Goal: Information Seeking & Learning: Learn about a topic

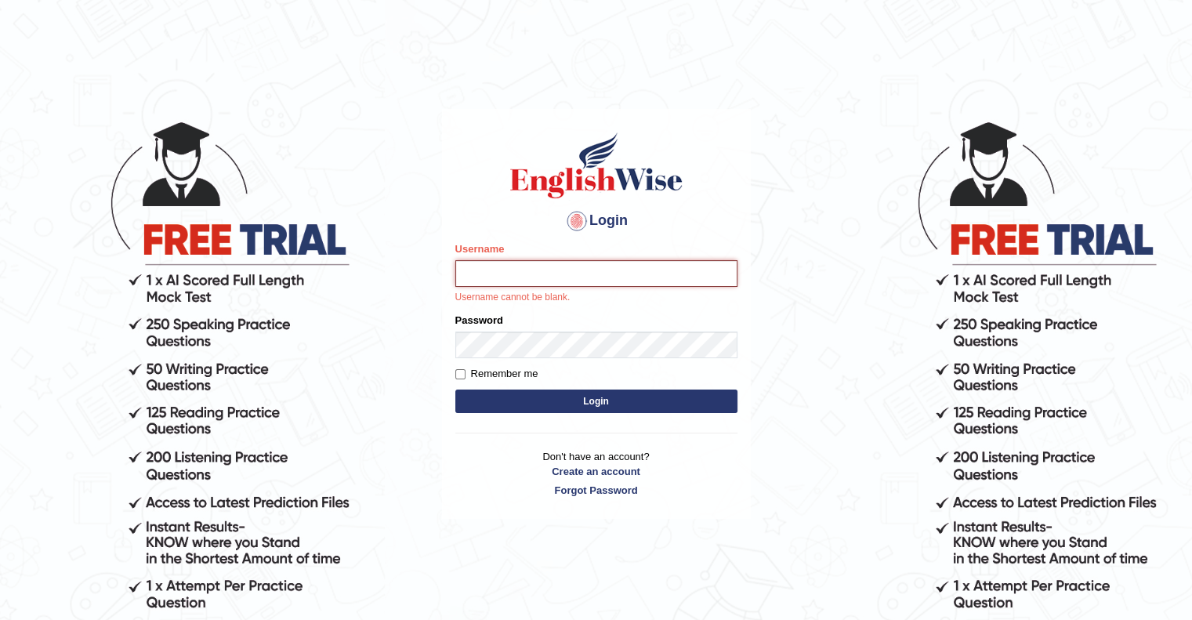
type input "upendrakumar"
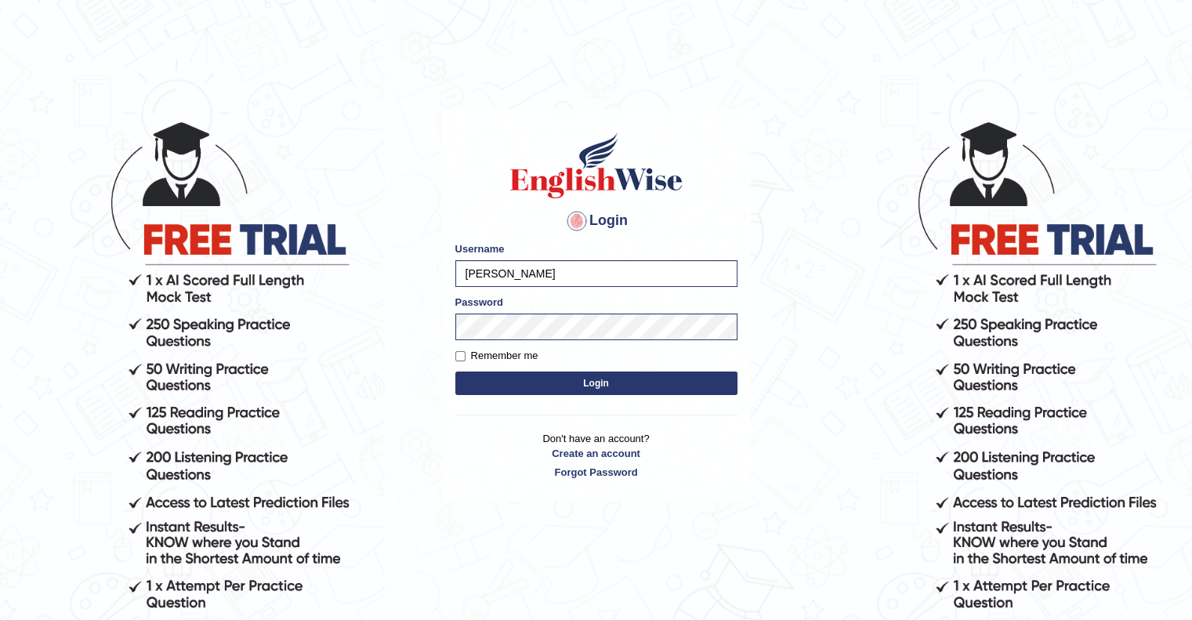
click at [604, 383] on button "Login" at bounding box center [596, 384] width 282 height 24
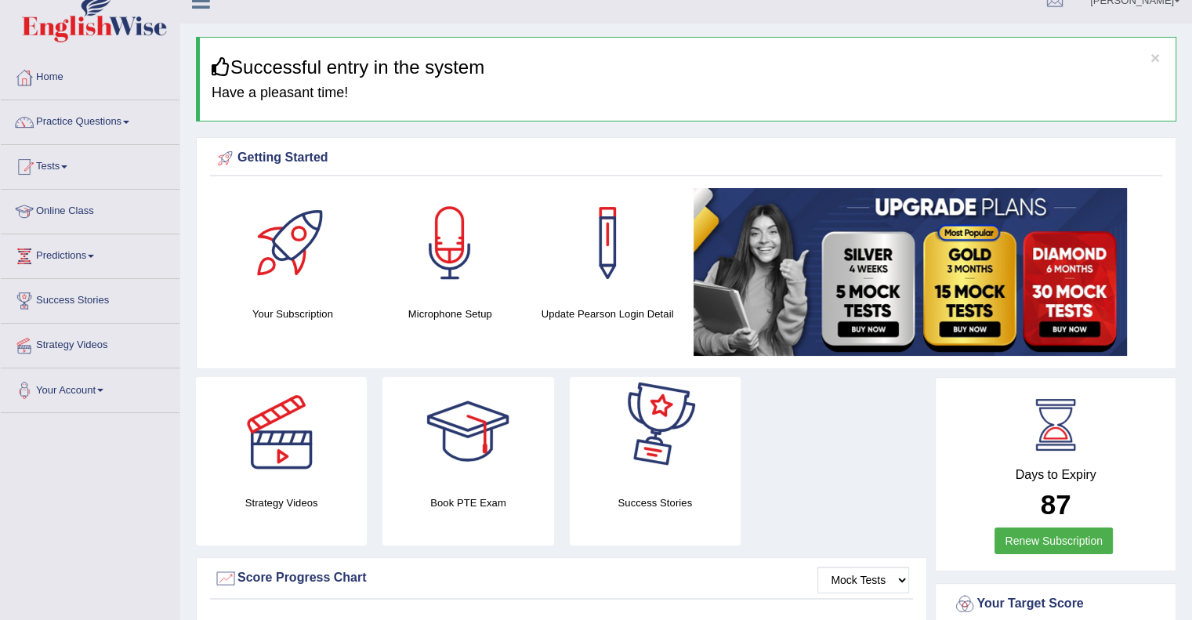
scroll to position [21, 0]
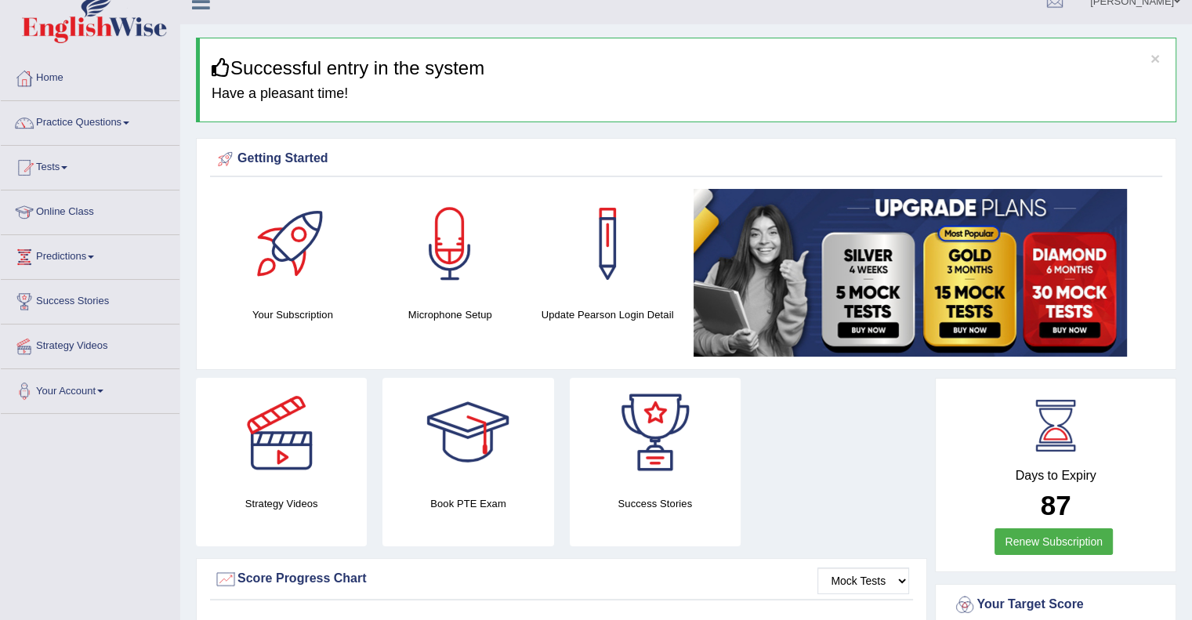
click at [132, 131] on link "Practice Questions" at bounding box center [90, 120] width 179 height 39
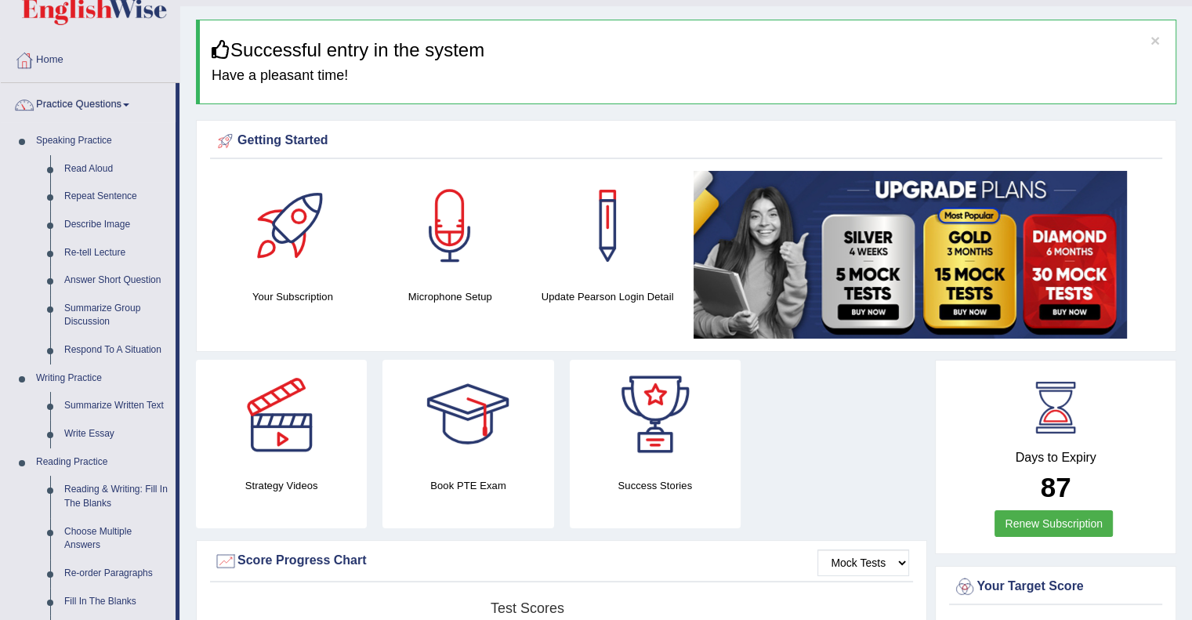
scroll to position [24, 0]
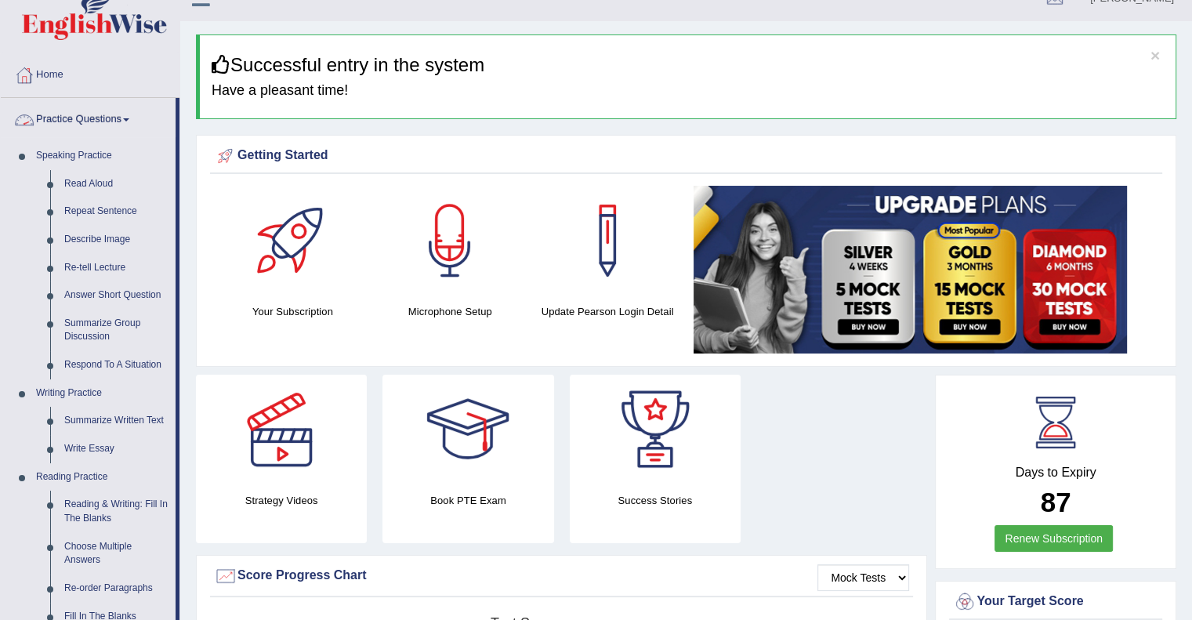
click at [132, 131] on link "Practice Questions" at bounding box center [88, 117] width 175 height 39
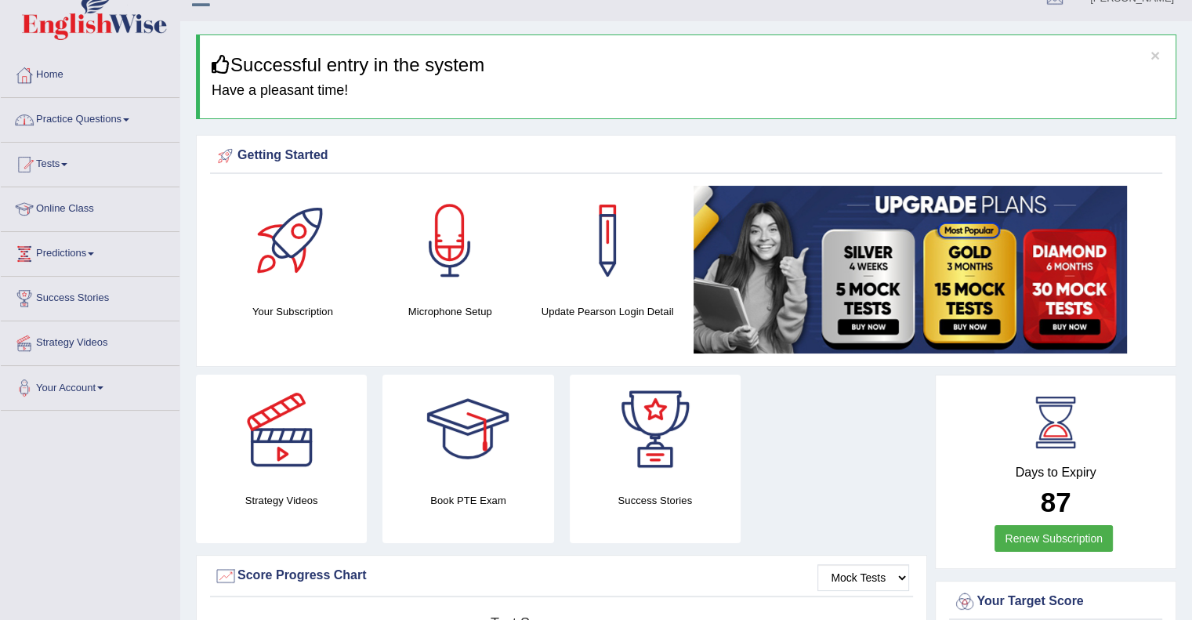
click at [132, 131] on link "Practice Questions" at bounding box center [90, 117] width 179 height 39
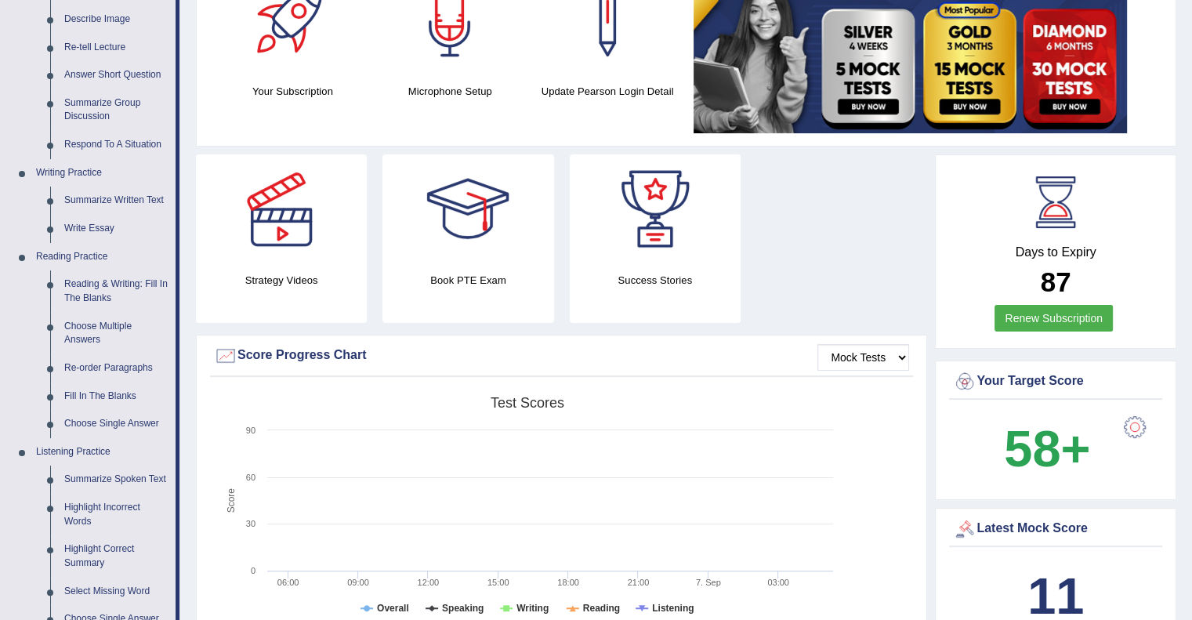
scroll to position [245, 0]
click at [136, 118] on link "Summarize Group Discussion" at bounding box center [116, 110] width 118 height 42
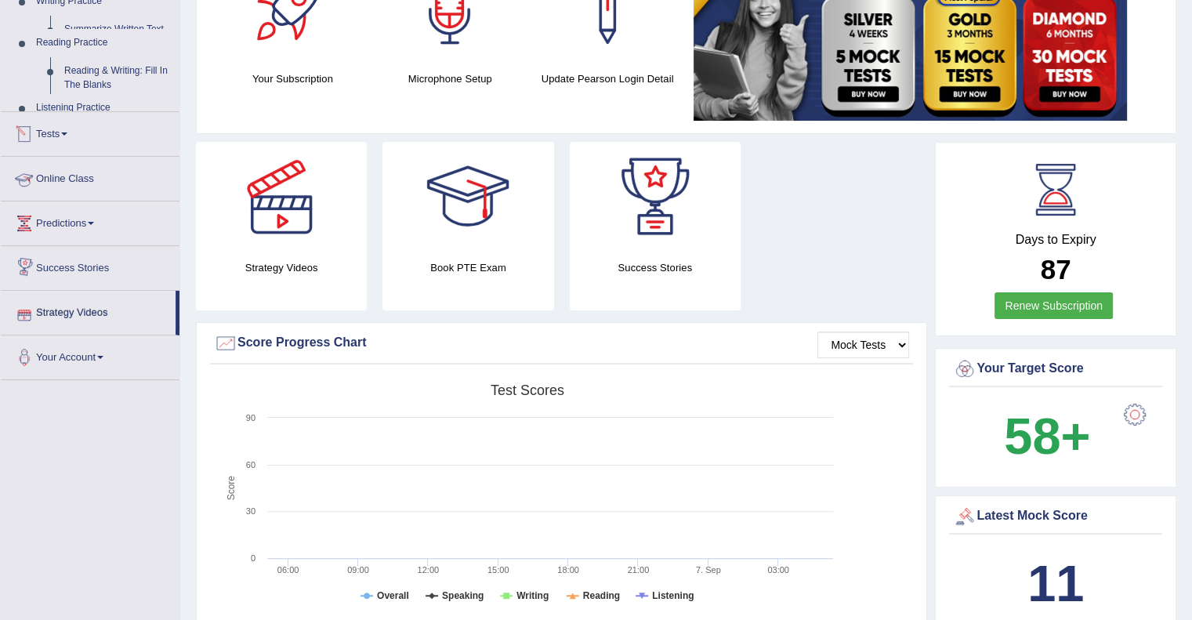
scroll to position [244, 0]
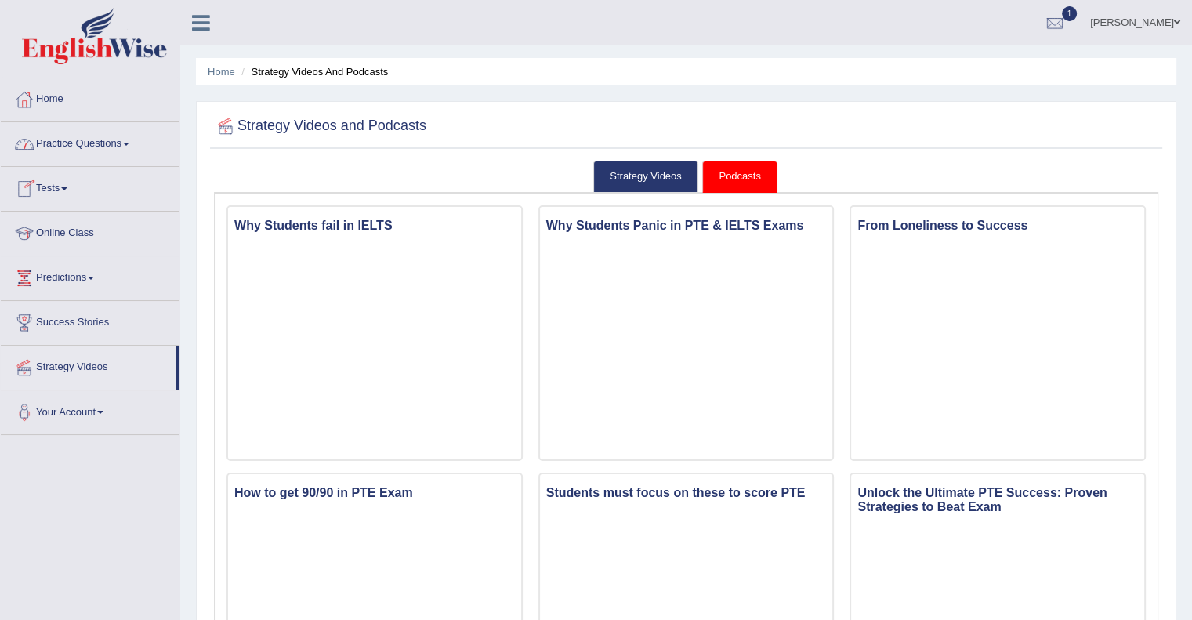
click at [125, 134] on link "Practice Questions" at bounding box center [90, 141] width 179 height 39
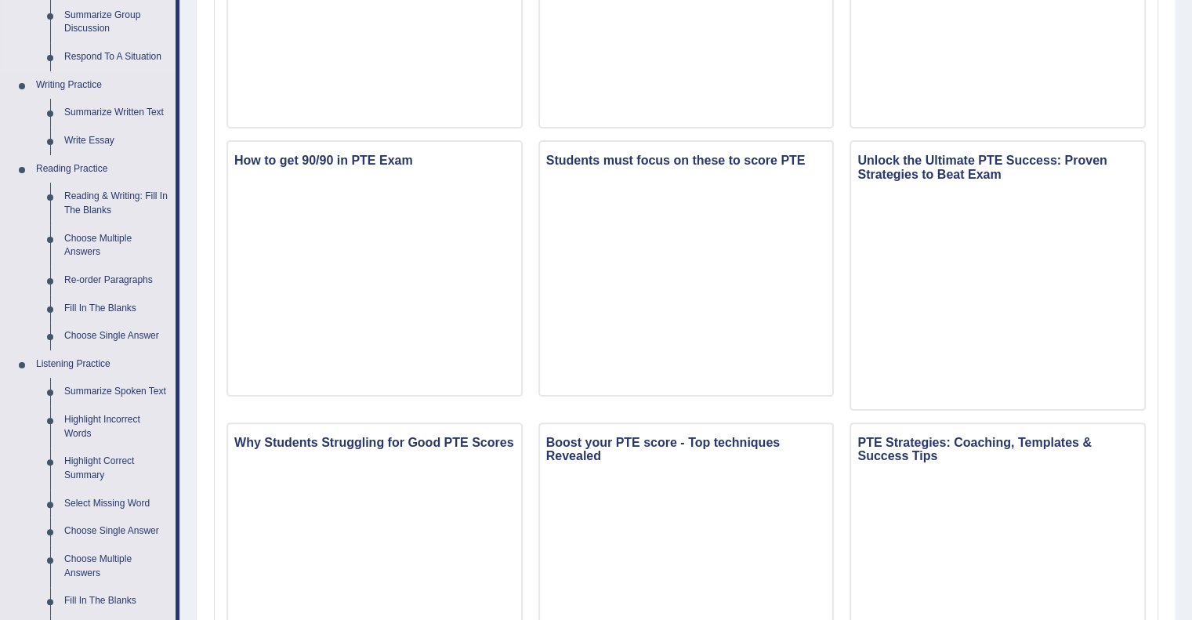
scroll to position [328, 0]
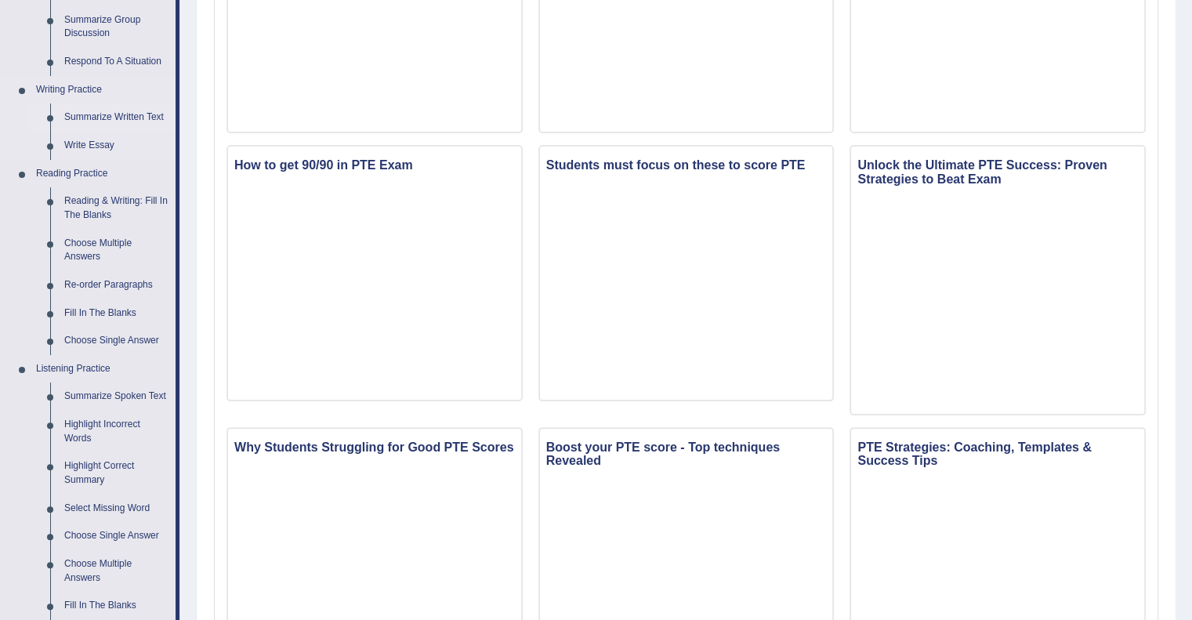
click at [130, 115] on link "Summarize Written Text" at bounding box center [116, 117] width 118 height 28
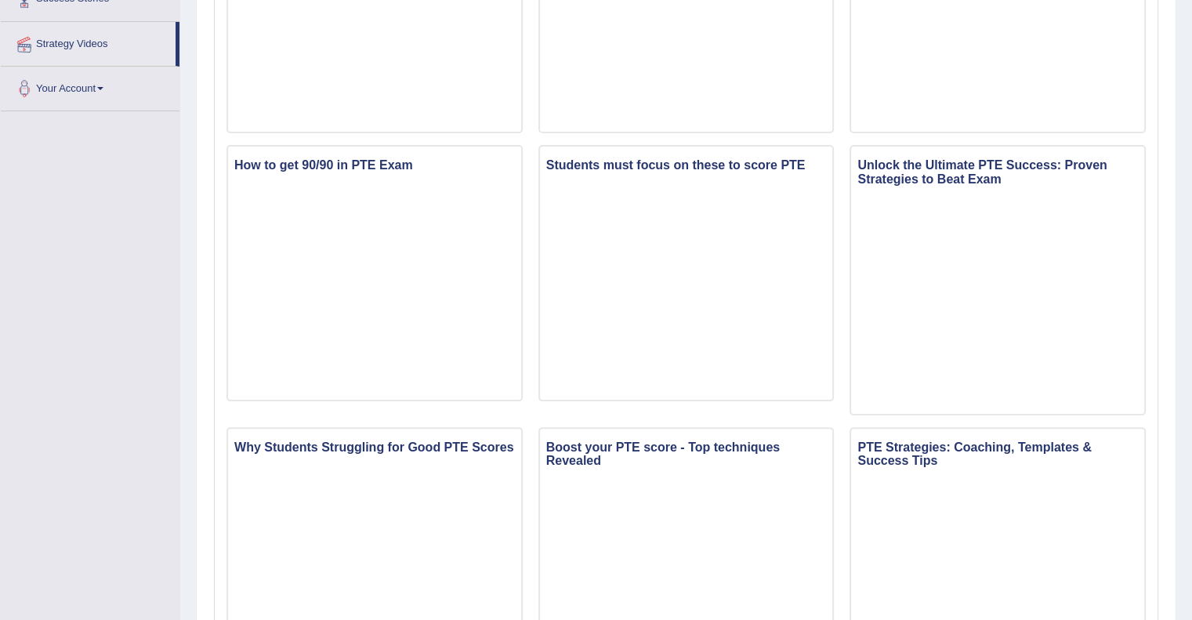
scroll to position [326, 0]
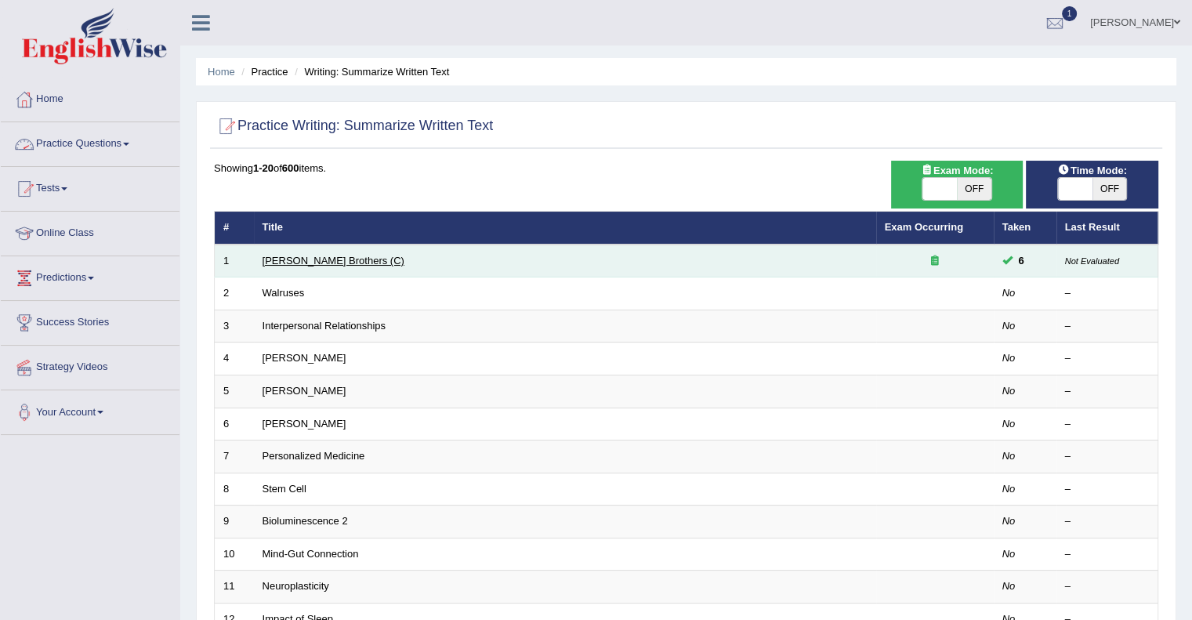
click at [293, 256] on link "Wright Brothers (C)" at bounding box center [334, 261] width 142 height 12
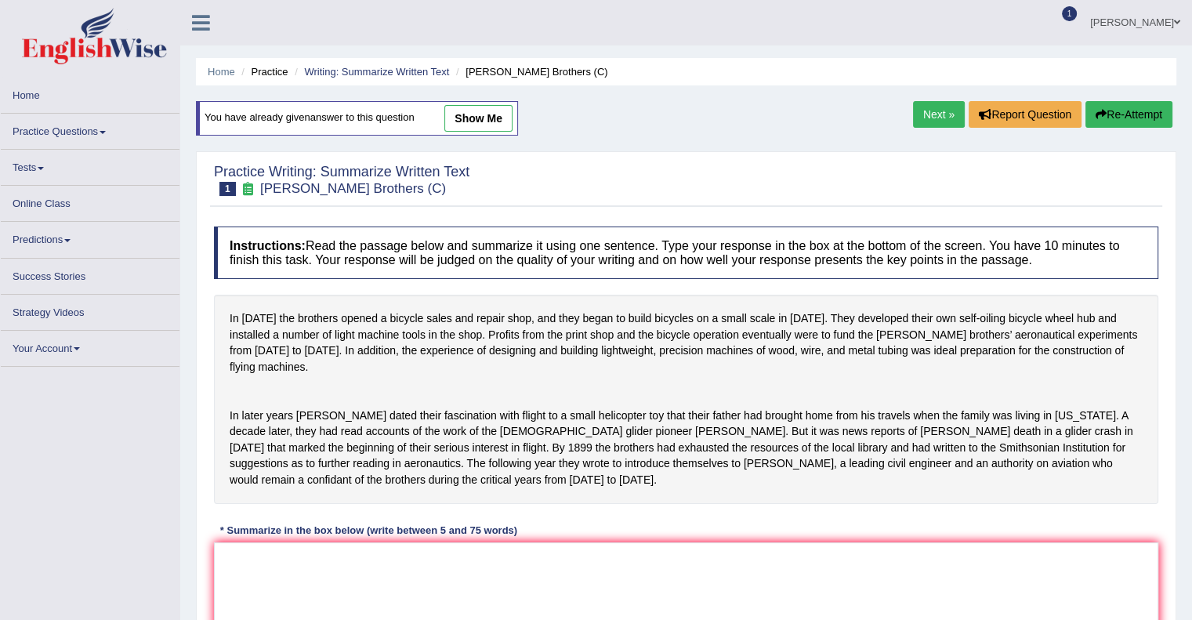
click at [293, 256] on h4 "Instructions: Read the passage below and summarize it using one sentence. Type …" at bounding box center [686, 253] width 945 height 53
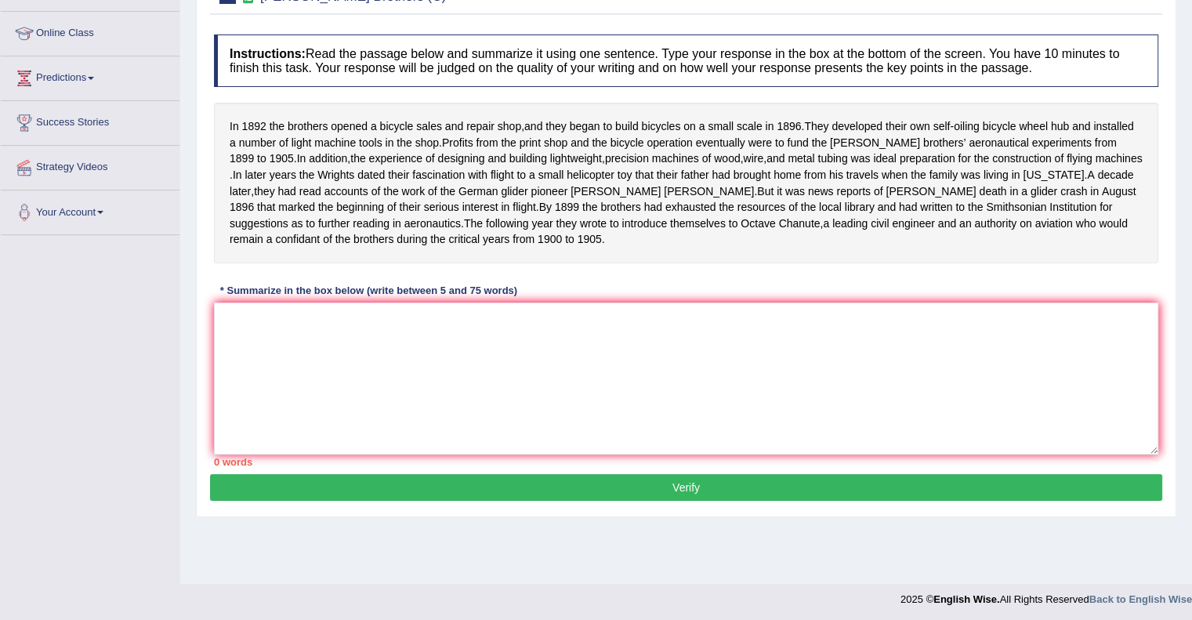
scroll to position [199, 0]
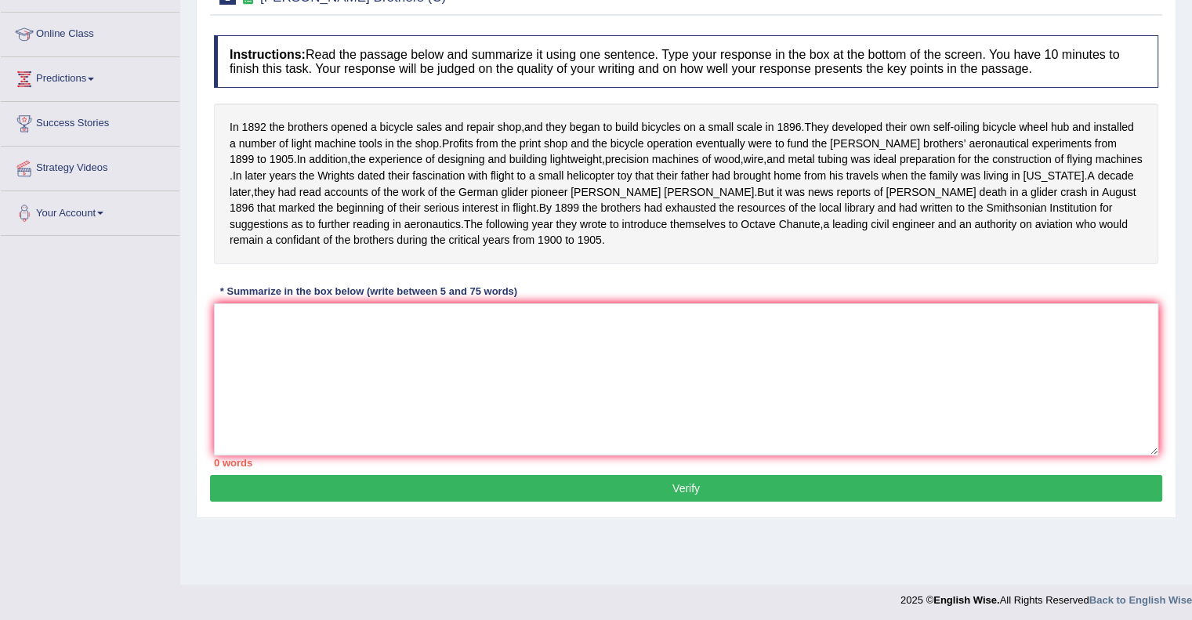
click at [448, 248] on span "critical" at bounding box center [463, 240] width 31 height 16
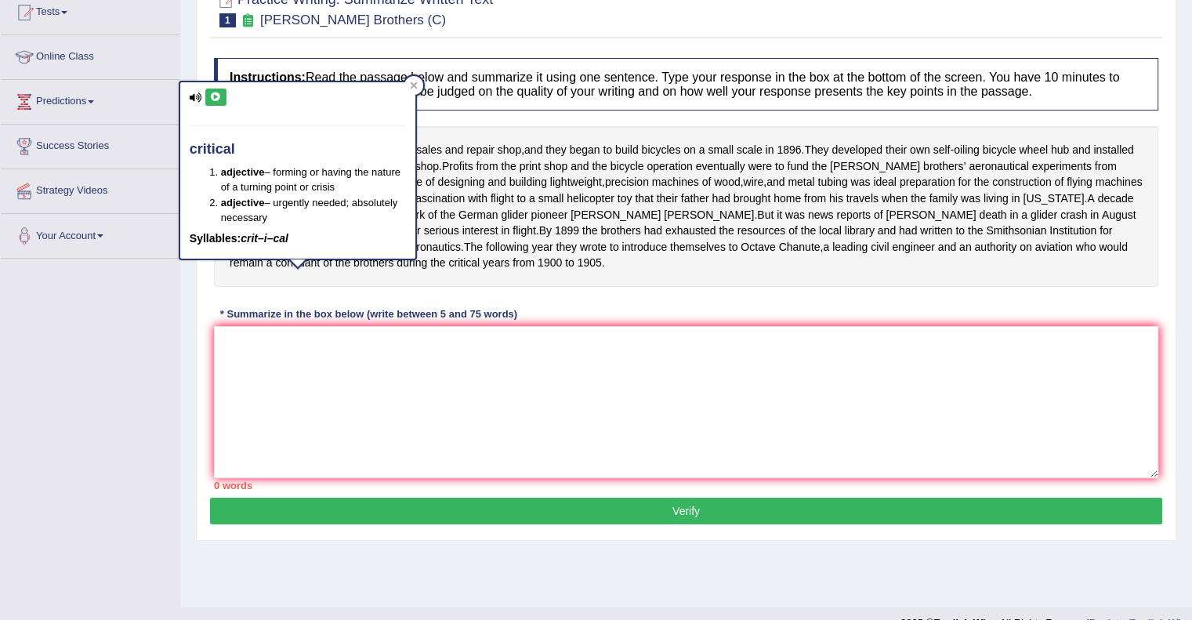
scroll to position [177, 0]
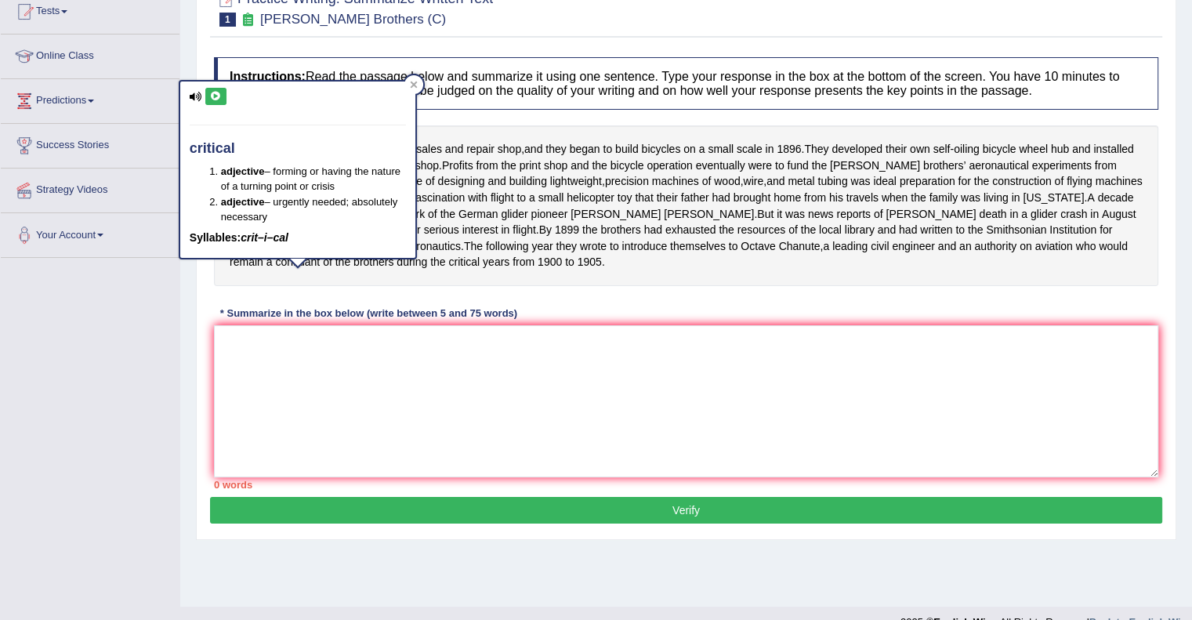
click at [578, 303] on div "Instructions: Read the passage below and summarize it using one sentence. Type …" at bounding box center [686, 273] width 952 height 448
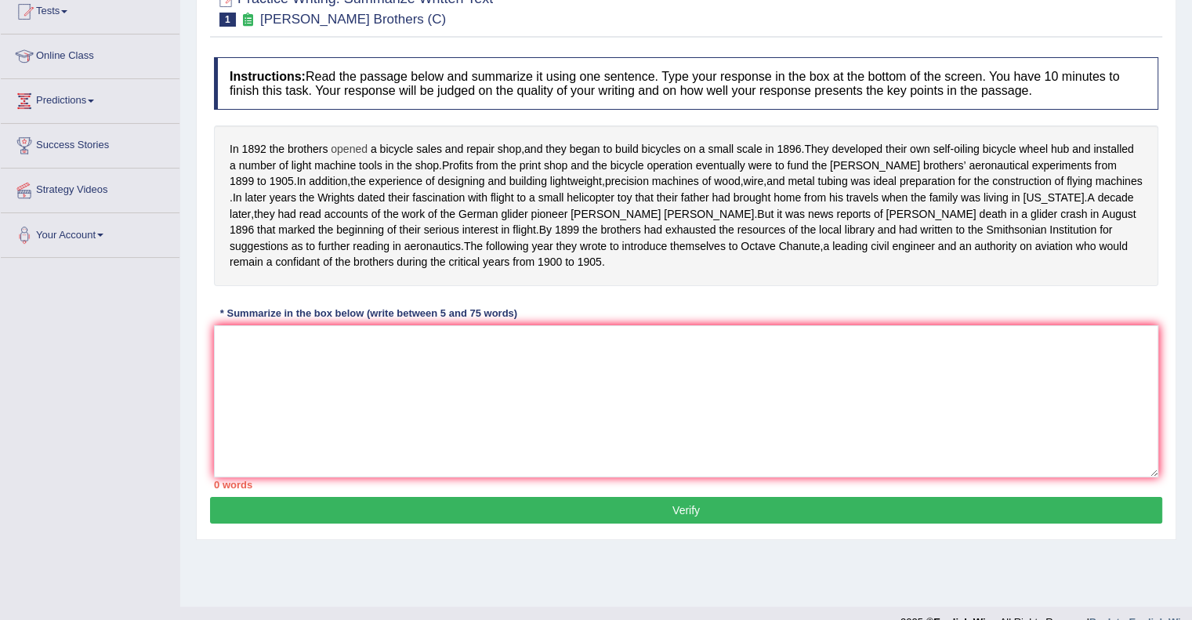
click at [361, 149] on span "opened" at bounding box center [349, 149] width 37 height 16
click at [361, 149] on body "Toggle navigation Home Practice Questions Speaking Practice Read Aloud Repeat S…" at bounding box center [596, 133] width 1192 height 620
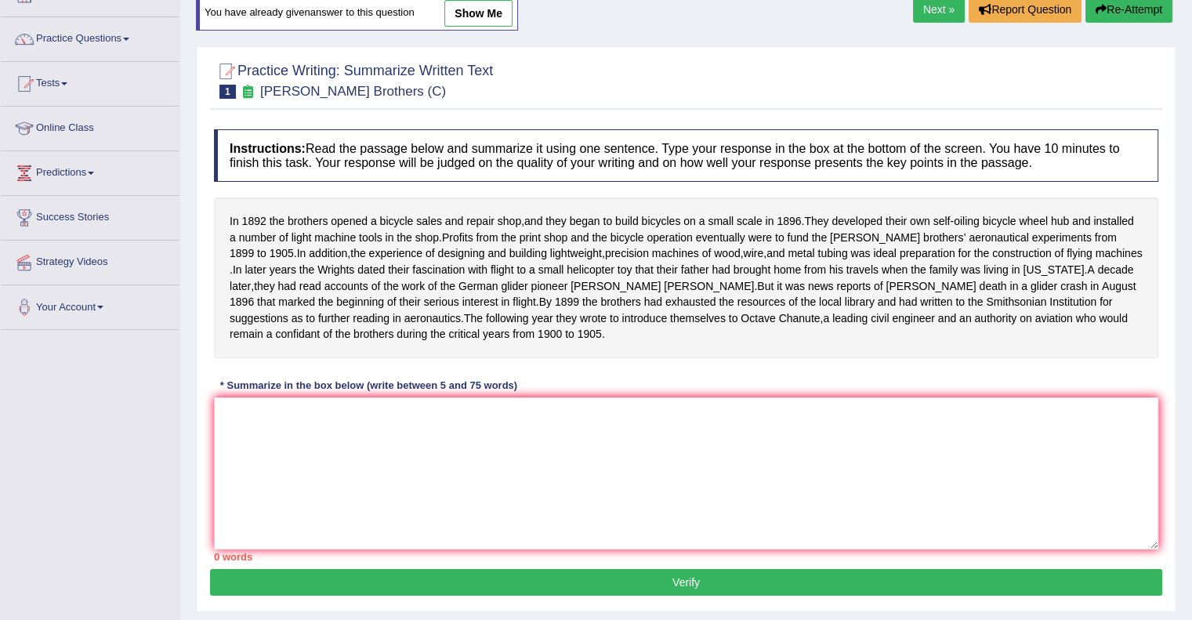
scroll to position [102, 0]
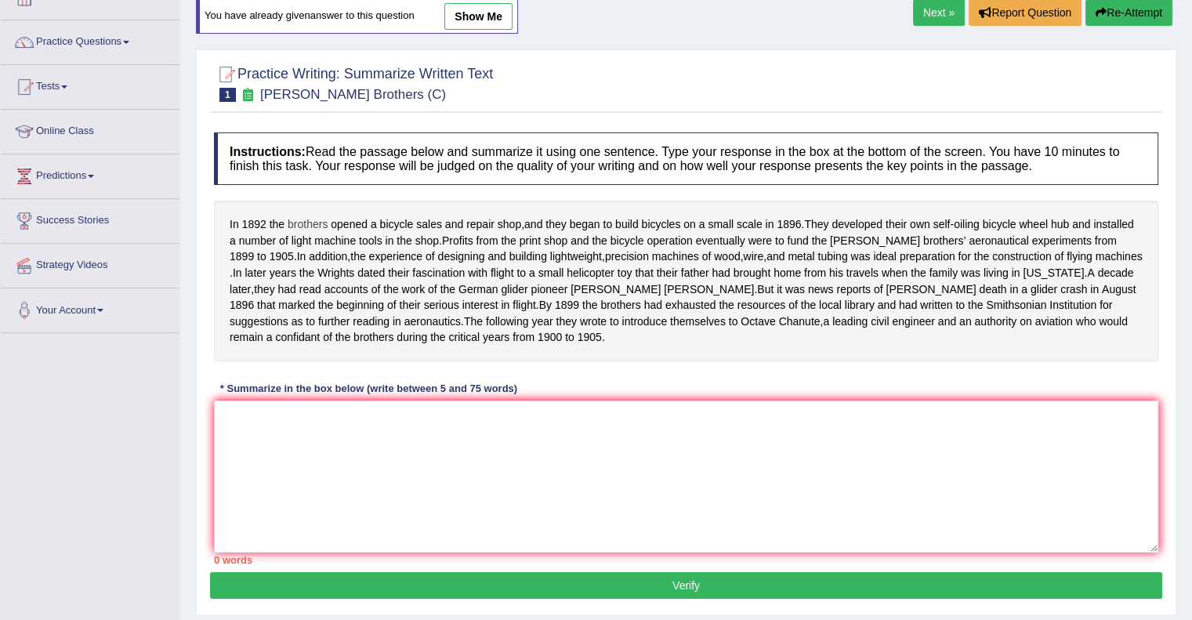
click at [307, 216] on span "brothers" at bounding box center [308, 224] width 40 height 16
click at [307, 215] on div at bounding box center [314, 206] width 30 height 30
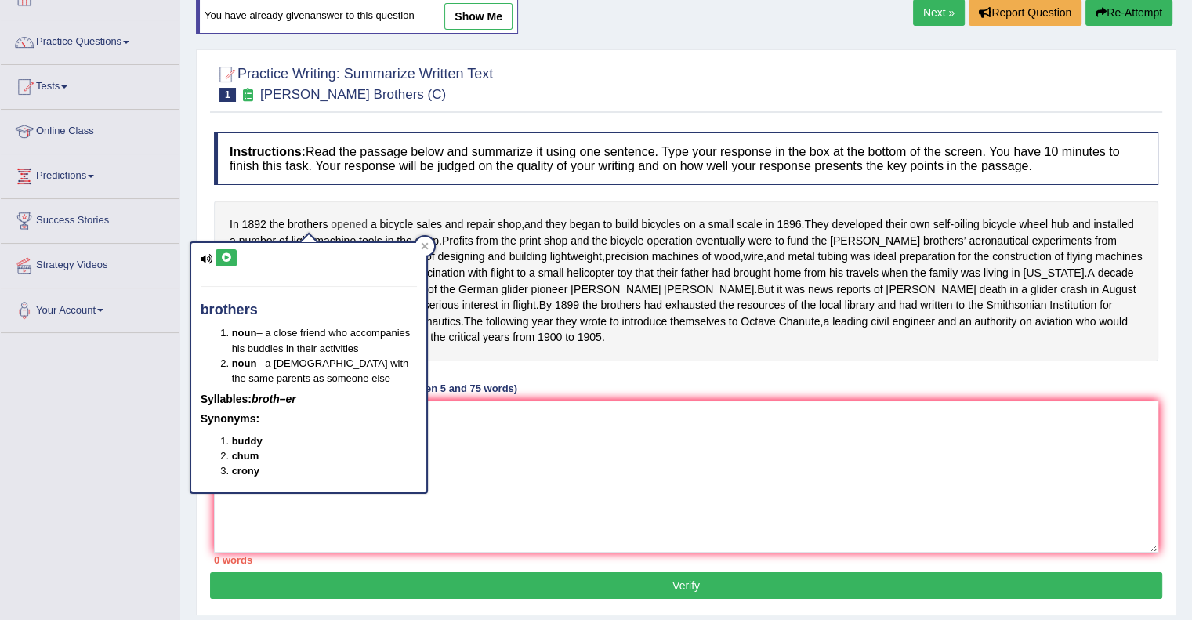
click at [353, 225] on span "opened" at bounding box center [349, 224] width 37 height 16
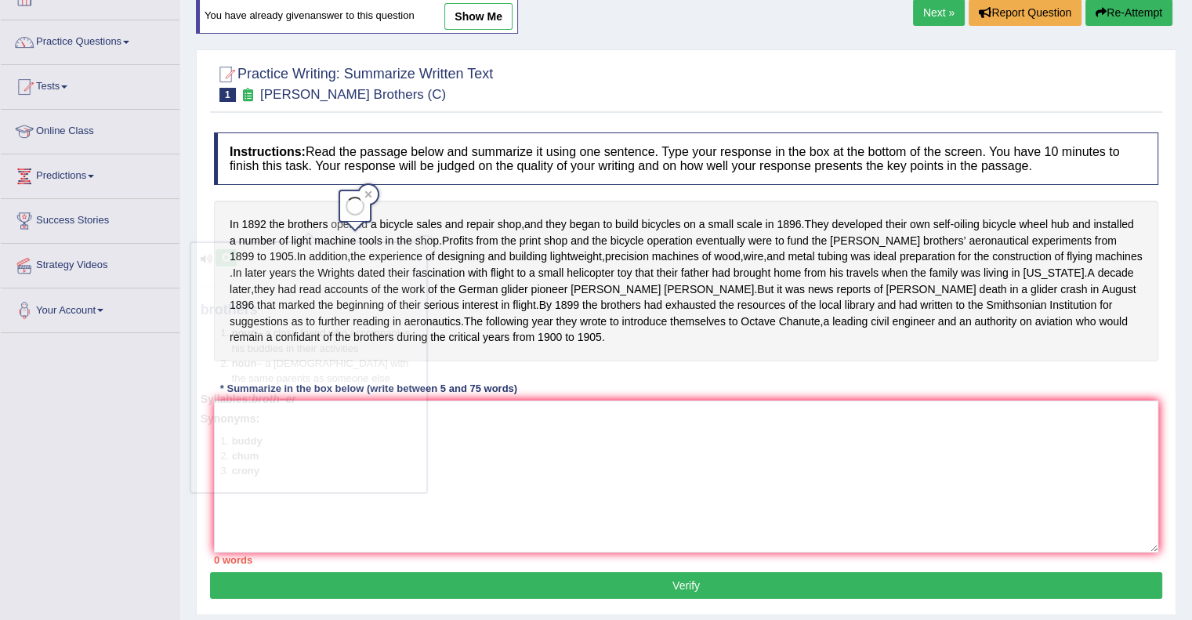
click at [353, 225] on div at bounding box center [355, 227] width 27 height 11
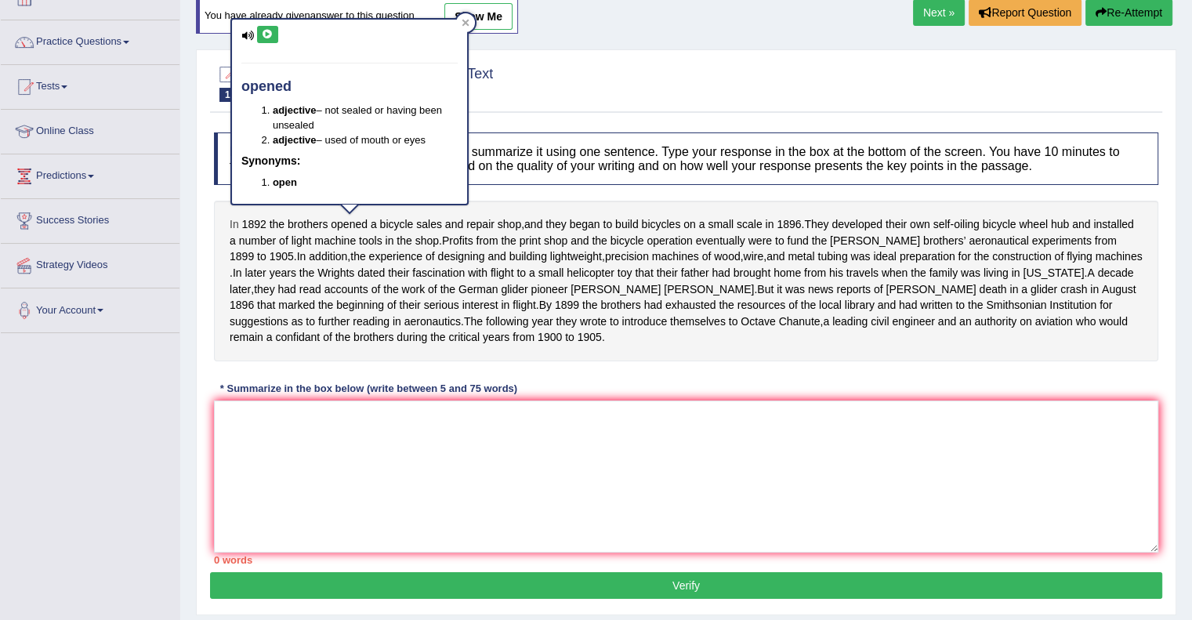
drag, startPoint x: 506, startPoint y: 255, endPoint x: 229, endPoint y: 227, distance: 278.9
click at [229, 227] on div "In [DATE] the brothers opened a bicycle sales and repair shop , and they began …" at bounding box center [686, 281] width 945 height 161
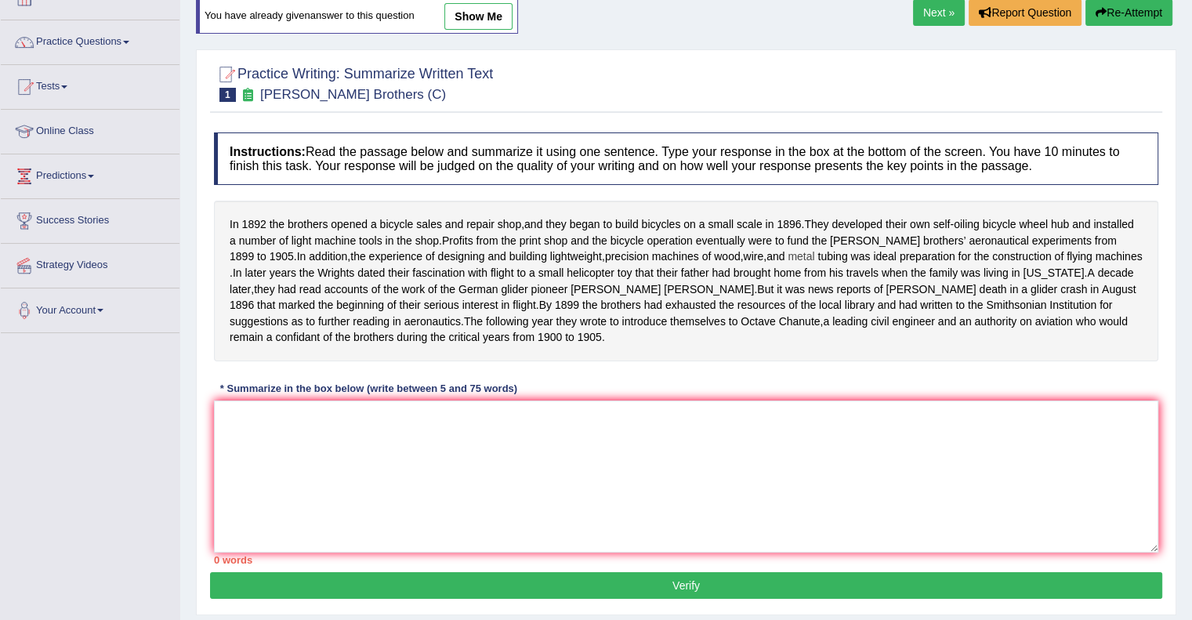
drag, startPoint x: 229, startPoint y: 227, endPoint x: 745, endPoint y: 256, distance: 517.4
click at [745, 256] on div "In [DATE] the brothers opened a bicycle sales and repair shop , and they began …" at bounding box center [686, 281] width 945 height 161
